Goal: Information Seeking & Learning: Understand process/instructions

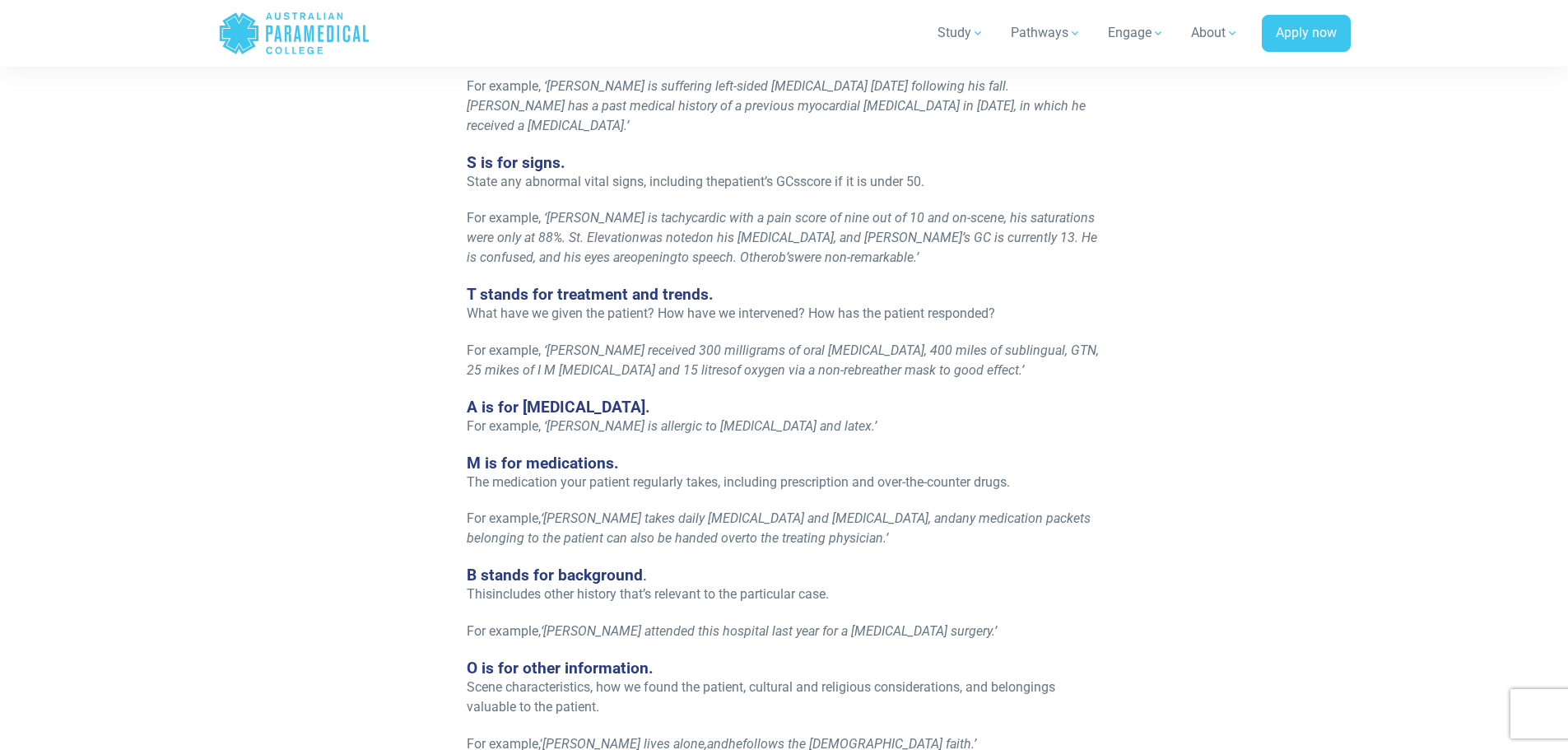
scroll to position [1563, 0]
drag, startPoint x: 805, startPoint y: 284, endPoint x: 807, endPoint y: 293, distance: 9.2
click at [805, 304] on span "What have we given the patient? How have we intervened? How has the patient res…" at bounding box center [731, 311] width 528 height 16
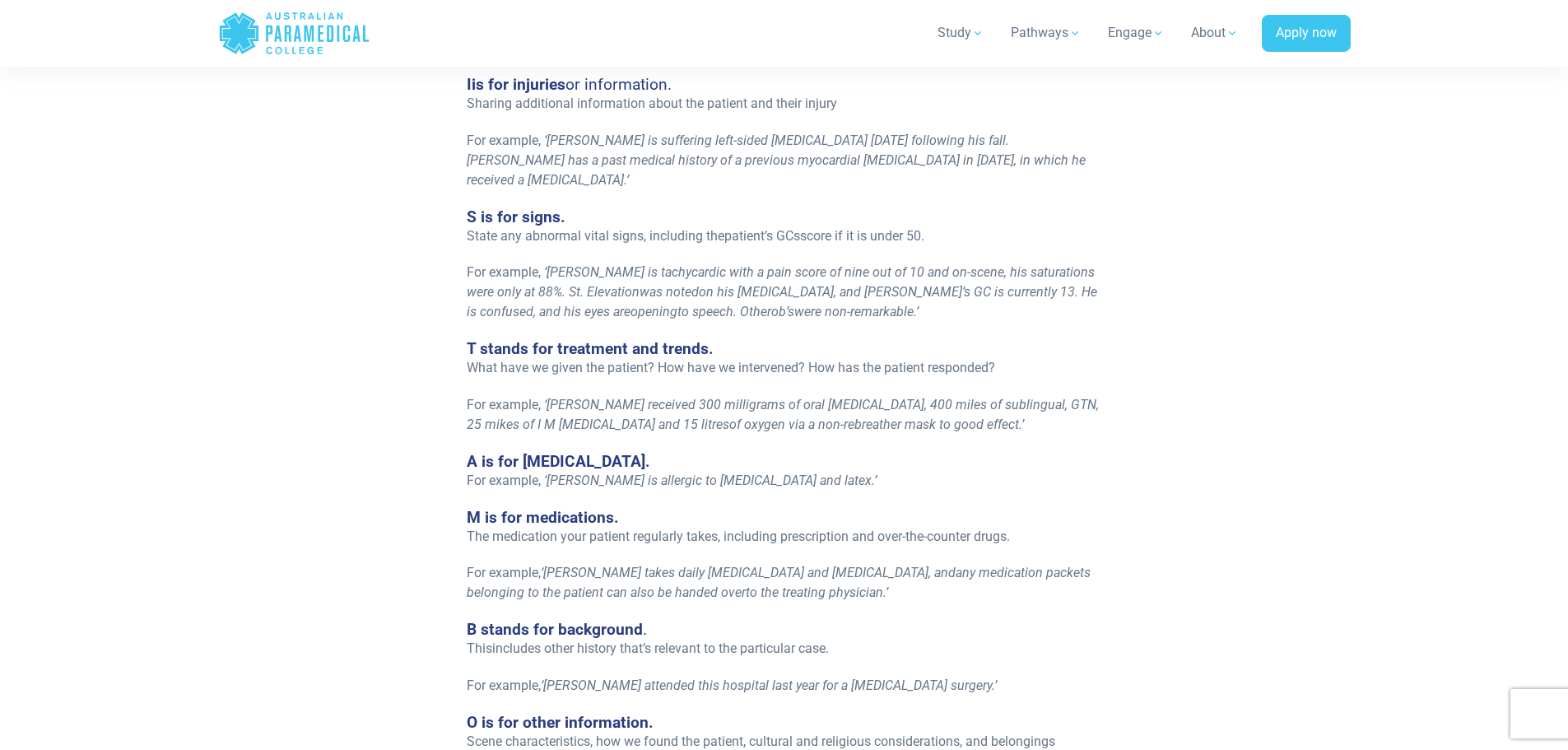
scroll to position [1481, 0]
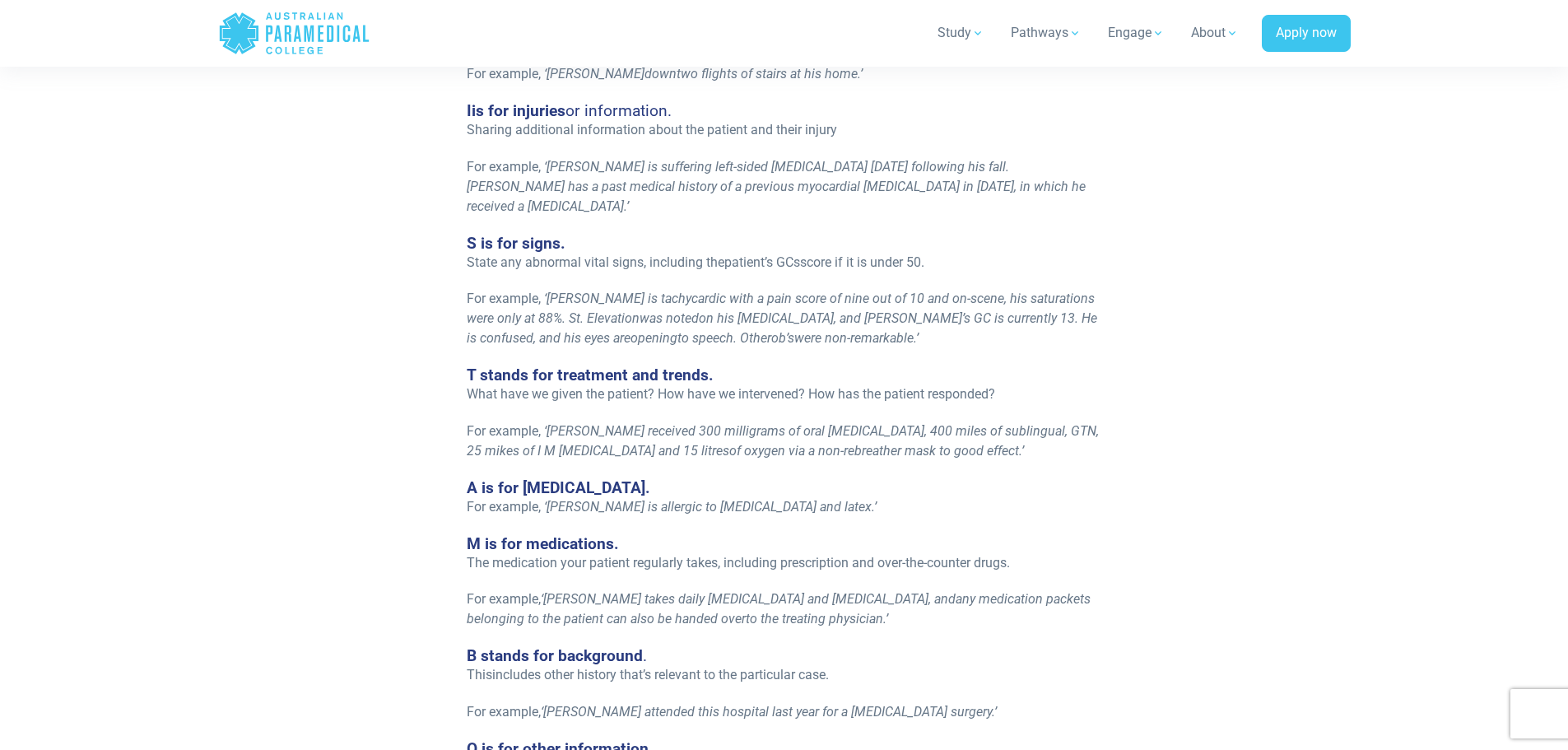
click at [845, 308] on p "For example, ‘ [PERSON_NAME] is tachycardic with a pain score of nine out of 10…" at bounding box center [784, 318] width 635 height 59
click at [772, 315] on p "For example, ‘ [PERSON_NAME] is tachycardic with a pain score of nine out of 10…" at bounding box center [784, 318] width 635 height 59
drag, startPoint x: 775, startPoint y: 242, endPoint x: 956, endPoint y: 242, distance: 181.0
click at [956, 253] on p "State any abnormal vital signs, including the patient’s GCs score if it is unde…" at bounding box center [784, 262] width 635 height 20
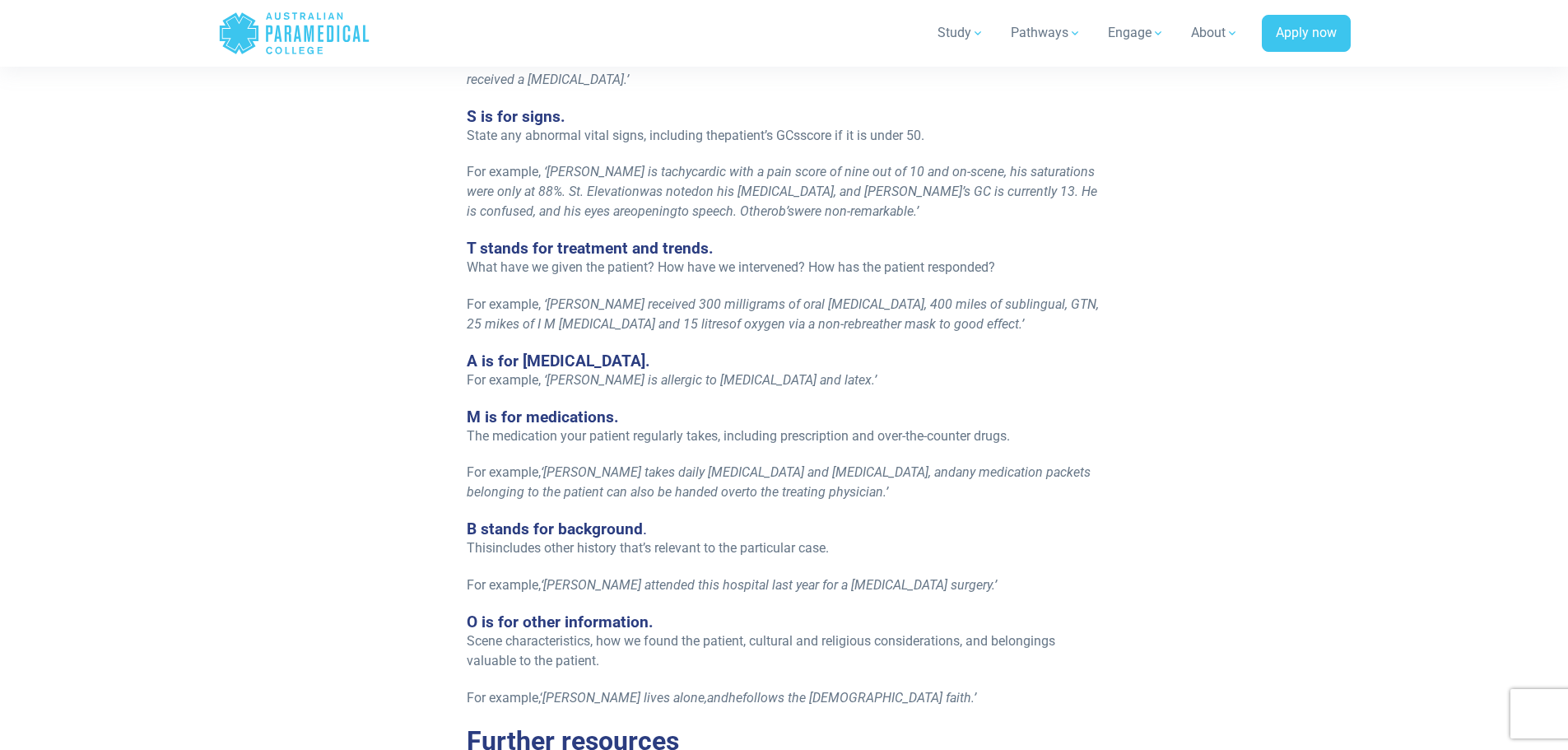
scroll to position [1645, 0]
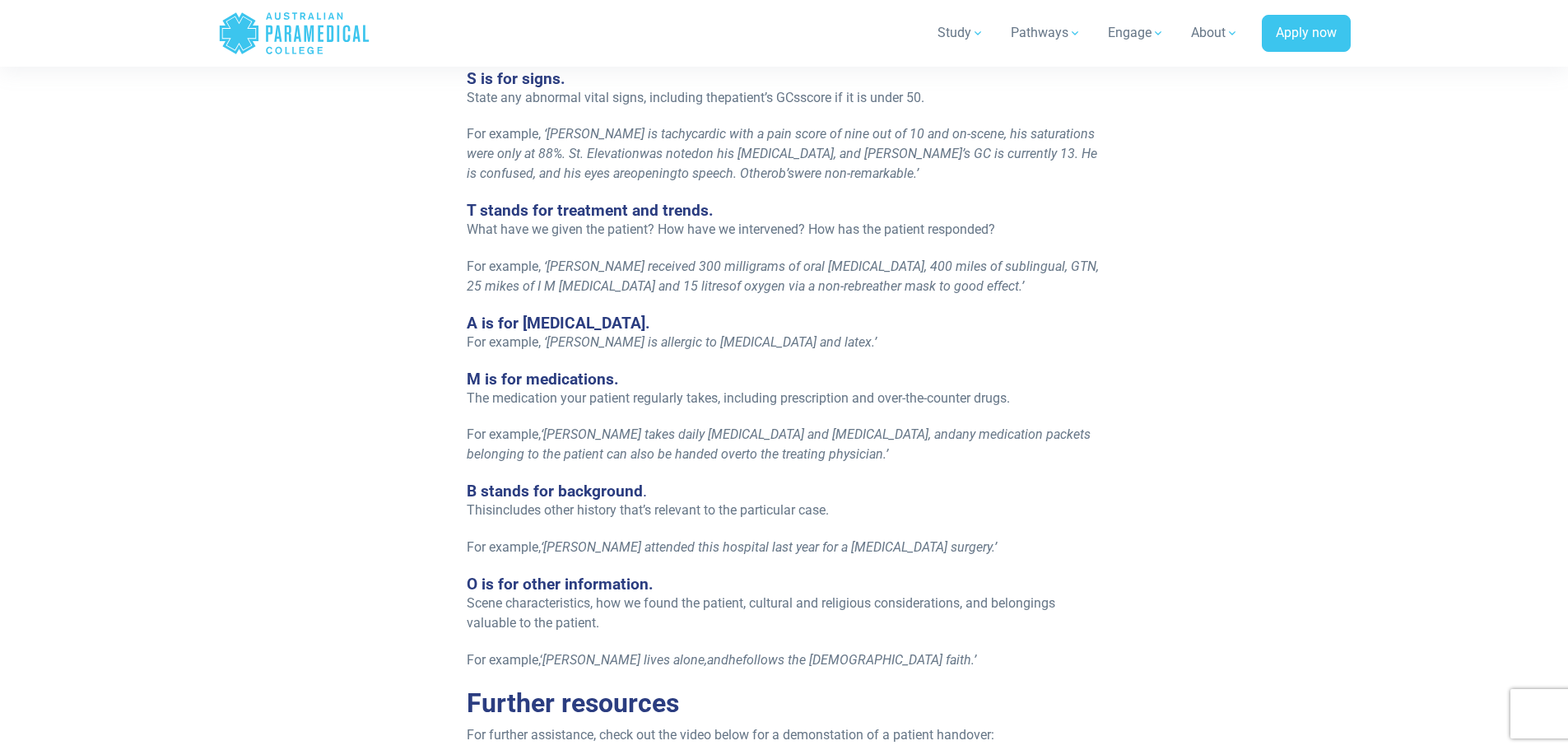
click at [949, 390] on span "The medication your patient regularly takes, including prescription and over-th…" at bounding box center [739, 397] width 543 height 16
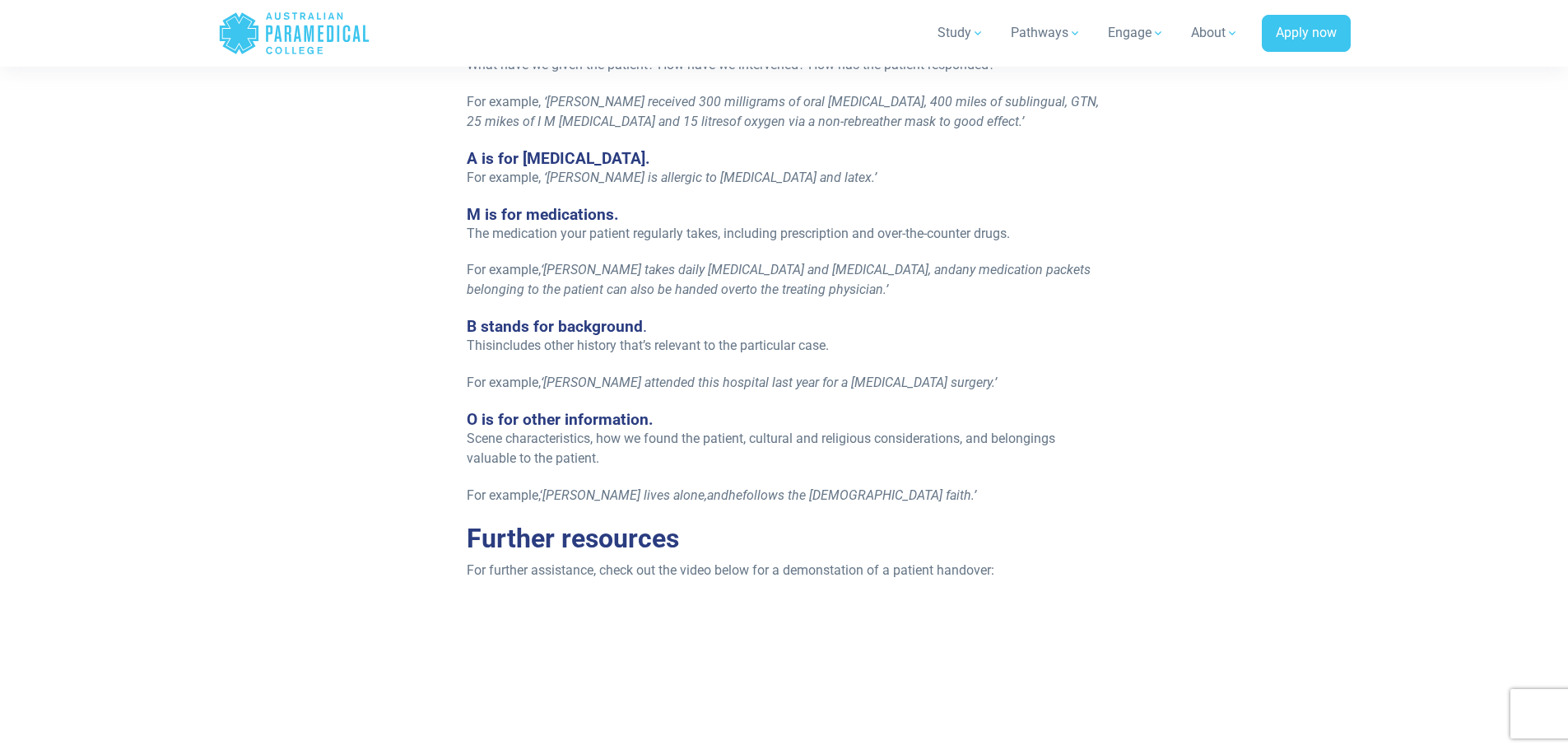
scroll to position [1892, 0]
